Goal: Information Seeking & Learning: Learn about a topic

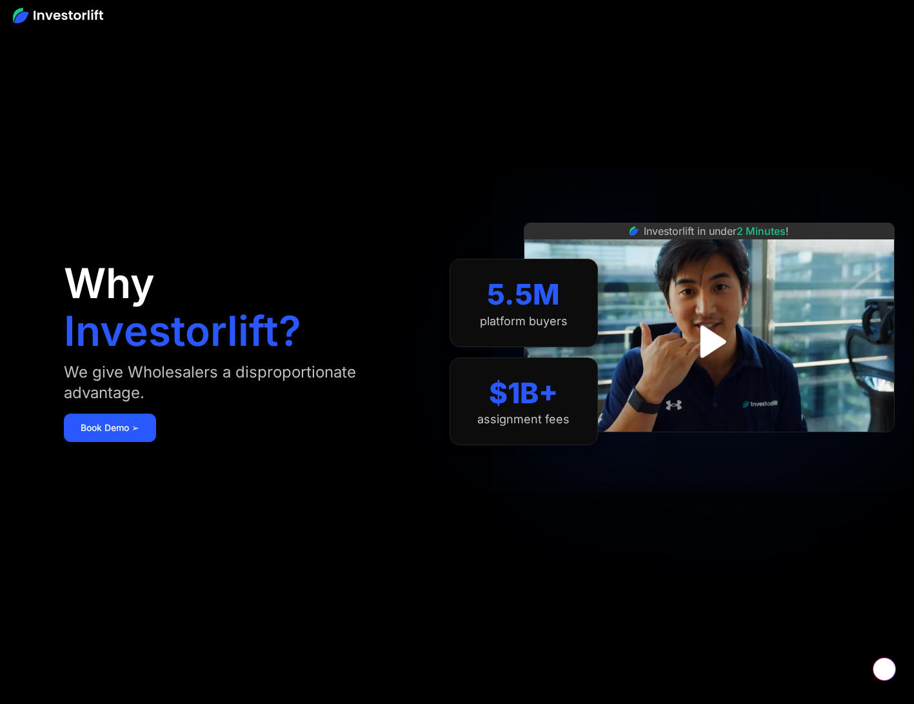
click at [135, 386] on div "We give Wholesalers a disproportionate advantage." at bounding box center [243, 382] width 359 height 41
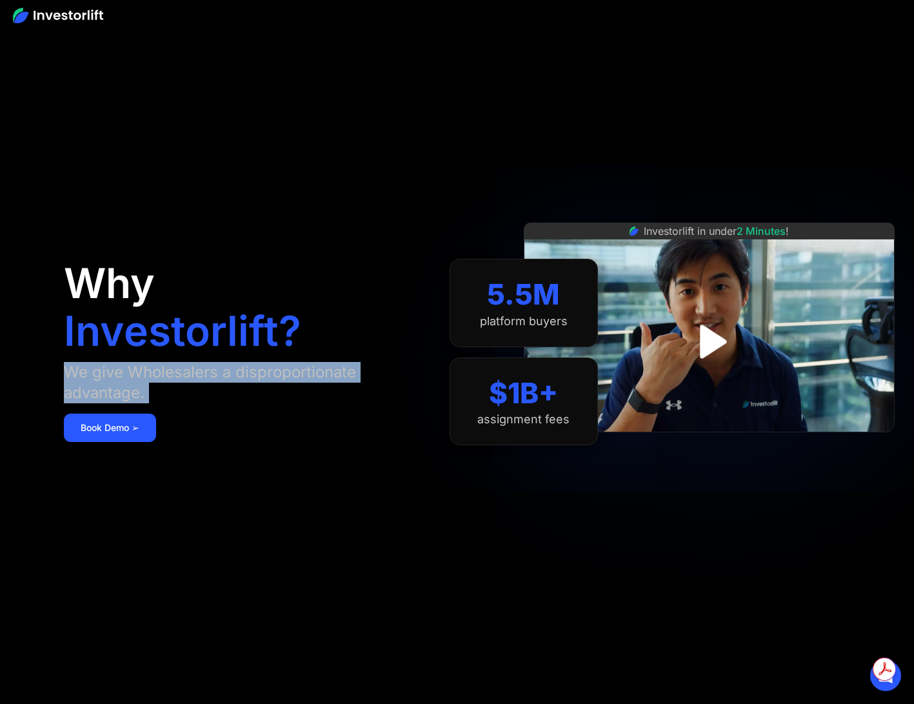
click at [135, 386] on div "We give Wholesalers a disproportionate advantage." at bounding box center [243, 382] width 359 height 41
click at [120, 384] on div "We give Wholesalers a disproportionate advantage." at bounding box center [243, 382] width 359 height 41
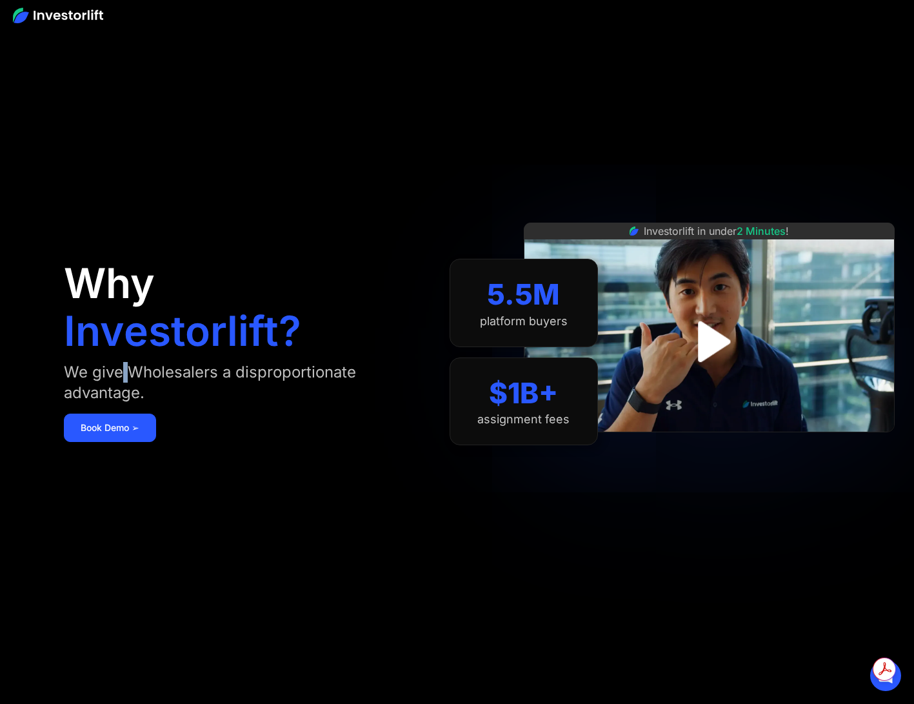
click at [120, 384] on div "We give Wholesalers a disproportionate advantage." at bounding box center [243, 382] width 359 height 41
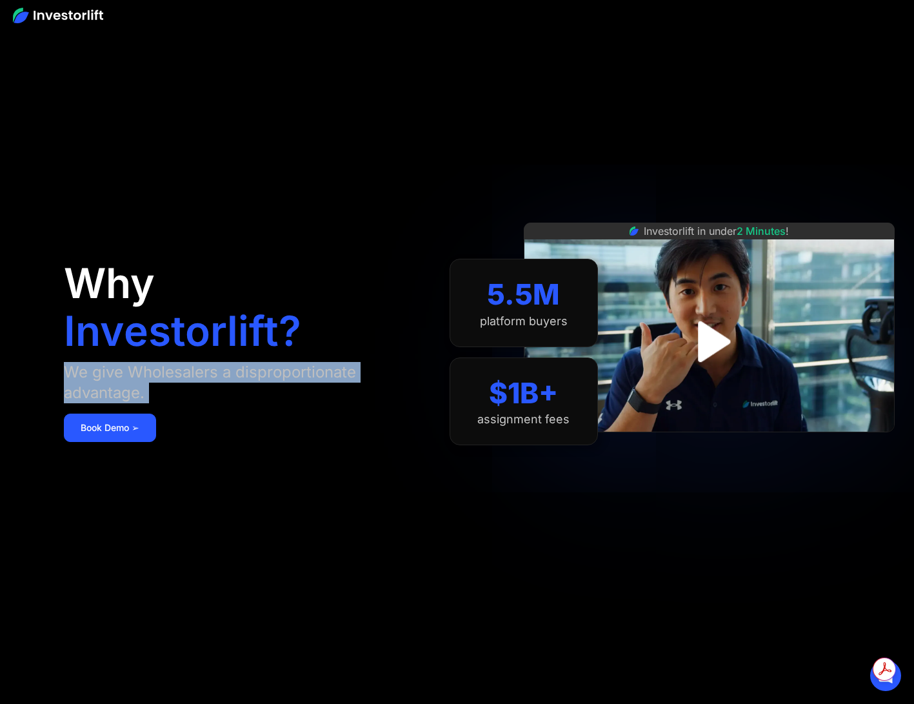
click at [120, 384] on div "We give Wholesalers a disproportionate advantage." at bounding box center [243, 382] width 359 height 41
click at [689, 348] on img "open lightbox" at bounding box center [709, 341] width 93 height 93
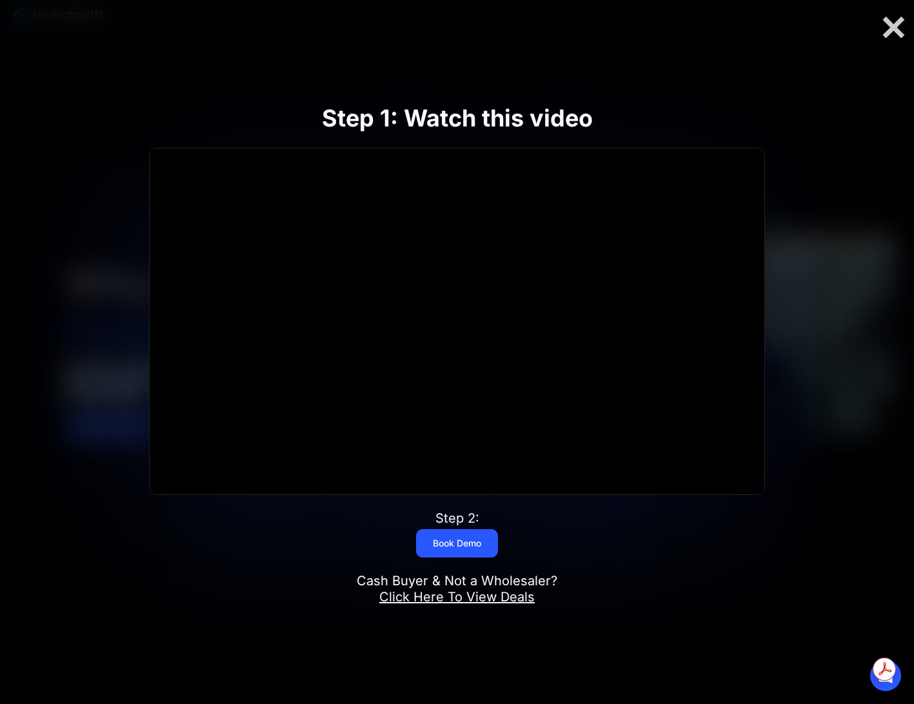
click at [467, 597] on link "Click Here To View Deals" at bounding box center [456, 596] width 155 height 15
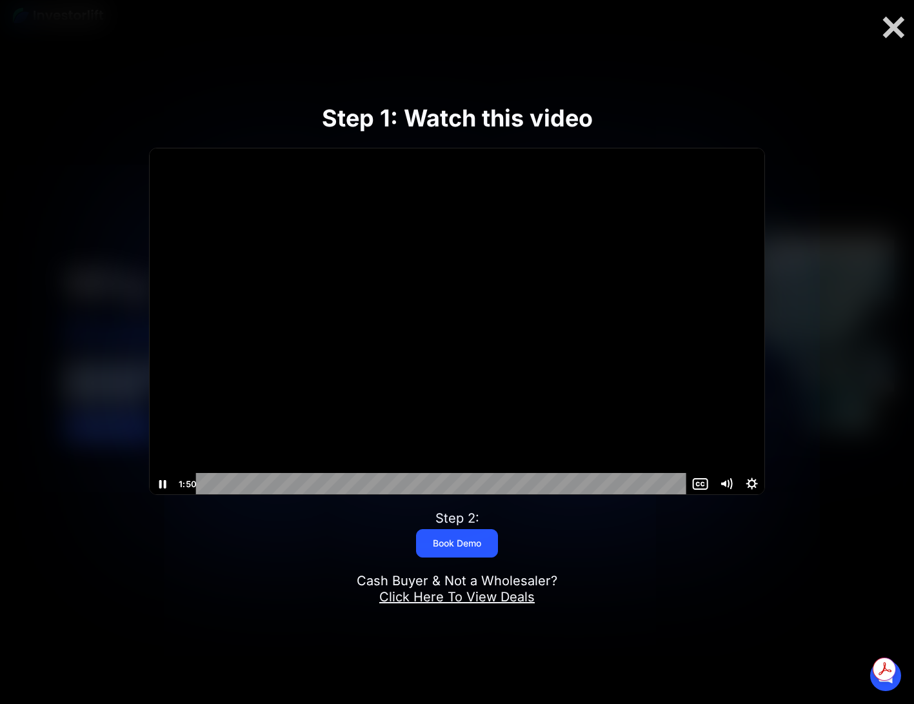
click at [749, 481] on icon "Show settings menu" at bounding box center [752, 483] width 12 height 12
click at [731, 457] on span "1x" at bounding box center [742, 462] width 32 height 22
click at [731, 441] on label "1.75x" at bounding box center [725, 440] width 77 height 23
